Goal: Information Seeking & Learning: Find specific fact

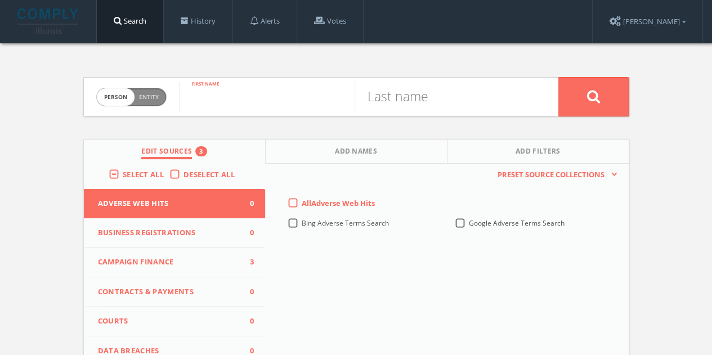
click at [231, 97] on input "text" at bounding box center [267, 96] width 176 height 29
type input "[PERSON_NAME]"
type input "Brink"
click at [190, 174] on span "Deselect All" at bounding box center [208, 174] width 51 height 10
click at [0, 0] on input "Deselect All" at bounding box center [0, 0] width 0 height 0
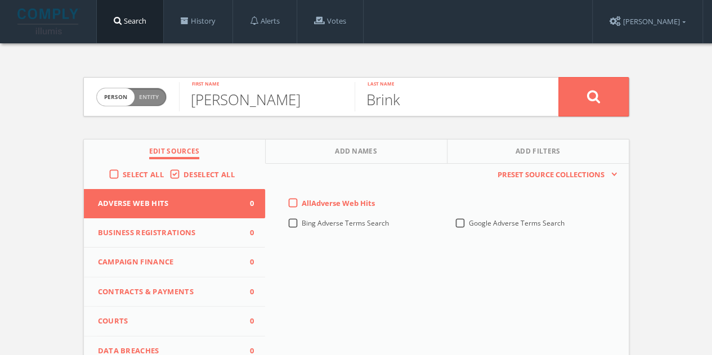
click at [189, 257] on span "Campaign Finance" at bounding box center [168, 262] width 140 height 11
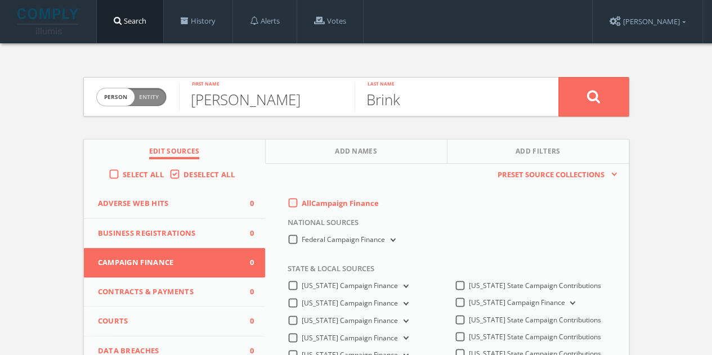
click at [280, 203] on div "All Campaign Finance" at bounding box center [449, 206] width 340 height 17
click at [302, 203] on label "All Campaign Finance" at bounding box center [340, 203] width 77 height 11
click at [0, 0] on Finance-all-0 "All Campaign Finance" at bounding box center [0, 0] width 0 height 0
click at [298, 244] on div "Federal Campaign Finance" at bounding box center [363, 243] width 150 height 16
click at [302, 242] on label "Federal Campaign Finance" at bounding box center [350, 240] width 96 height 11
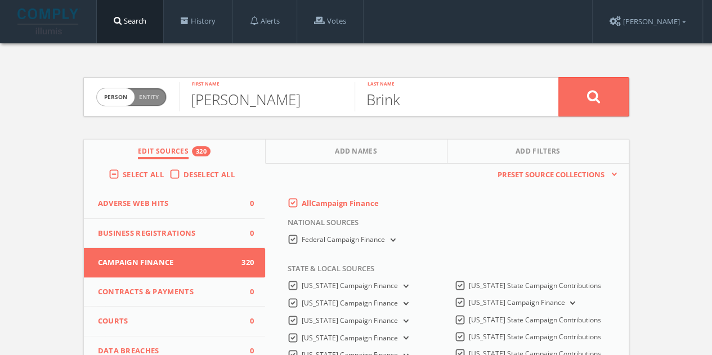
click at [0, 0] on Finance-all "Federal Campaign Finance" at bounding box center [0, 0] width 0 height 0
click at [587, 92] on icon at bounding box center [593, 96] width 14 height 14
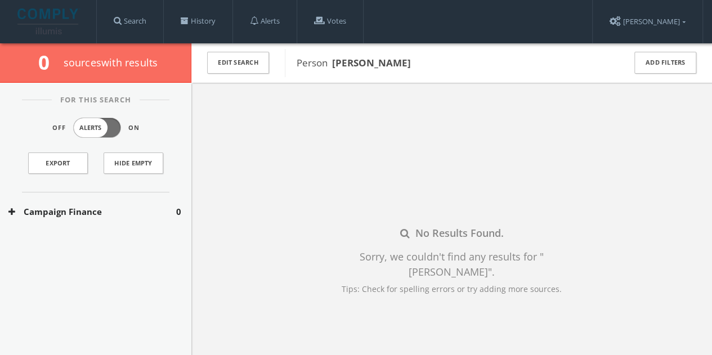
click at [158, 208] on button "Campaign Finance" at bounding box center [92, 211] width 168 height 13
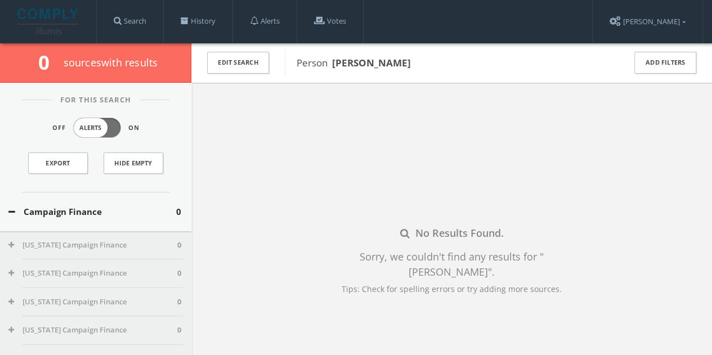
click at [145, 209] on button "Campaign Finance" at bounding box center [92, 211] width 168 height 13
